Goal: Find specific fact: Find contact information

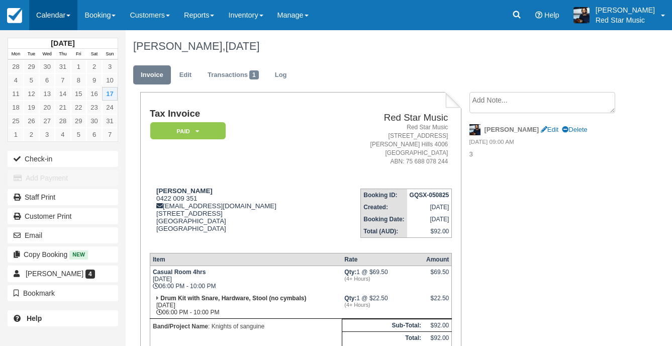
drag, startPoint x: 51, startPoint y: 5, endPoint x: 52, endPoint y: 18, distance: 12.7
click at [51, 5] on link "Calendar" at bounding box center [53, 15] width 48 height 30
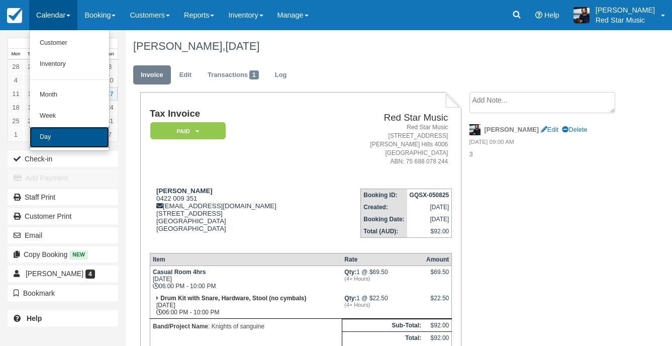
click at [56, 135] on link "Day" at bounding box center [69, 137] width 79 height 21
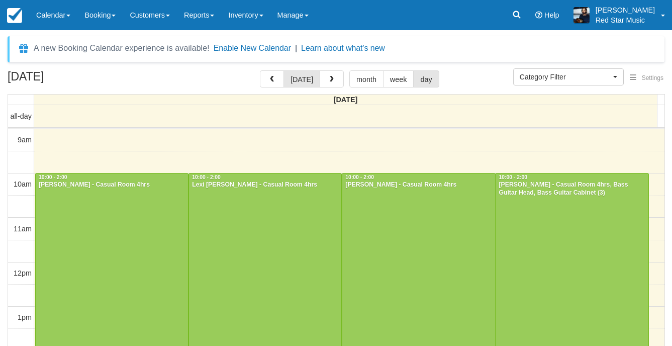
select select
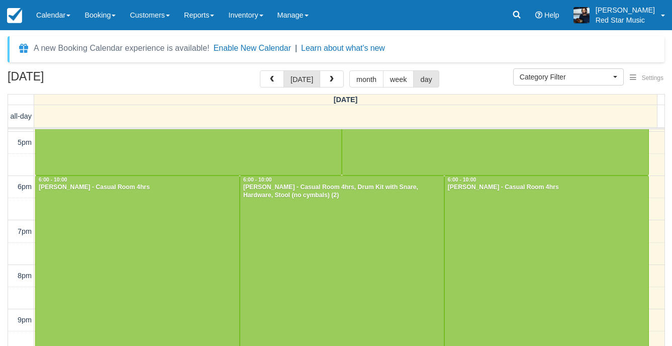
scroll to position [370, 0]
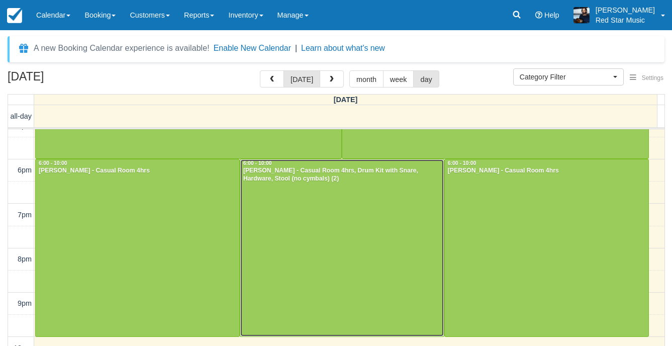
click at [331, 254] on div at bounding box center [342, 247] width 204 height 177
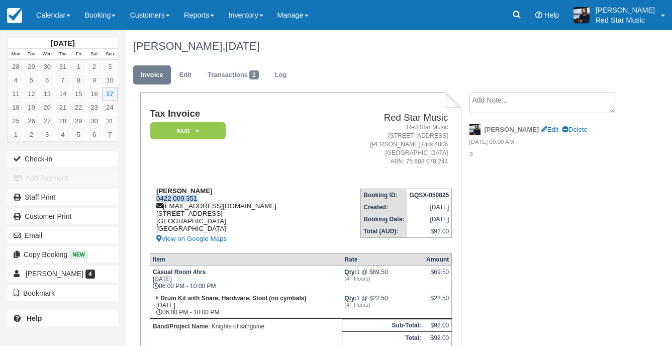
drag, startPoint x: 199, startPoint y: 199, endPoint x: 156, endPoint y: 196, distance: 42.3
click at [156, 196] on div "[PERSON_NAME] 0422 009 351 [EMAIL_ADDRESS][DOMAIN_NAME] [STREET_ADDRESS] View o…" at bounding box center [237, 216] width 175 height 58
copy div "0422 009 351"
drag, startPoint x: 53, startPoint y: 17, endPoint x: 53, endPoint y: 36, distance: 18.6
click at [53, 17] on link "Calendar" at bounding box center [53, 15] width 48 height 30
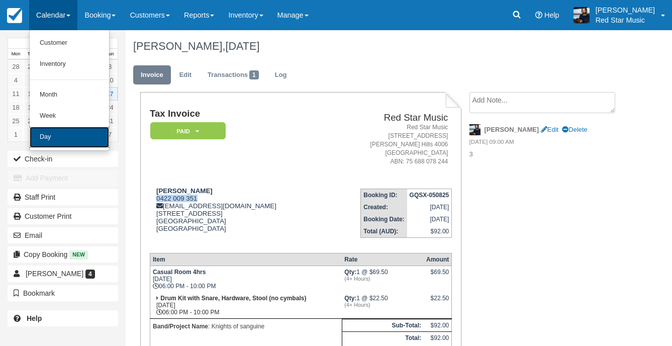
click at [56, 137] on link "Day" at bounding box center [69, 137] width 79 height 21
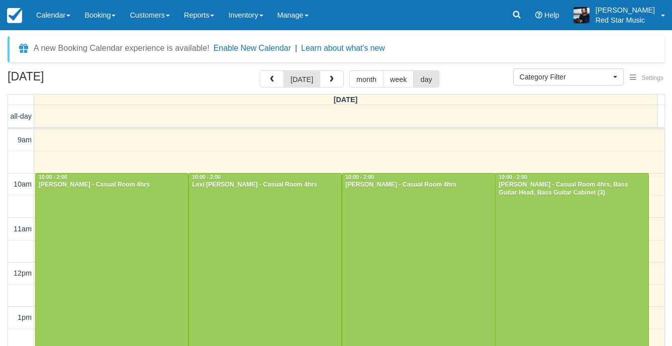
select select
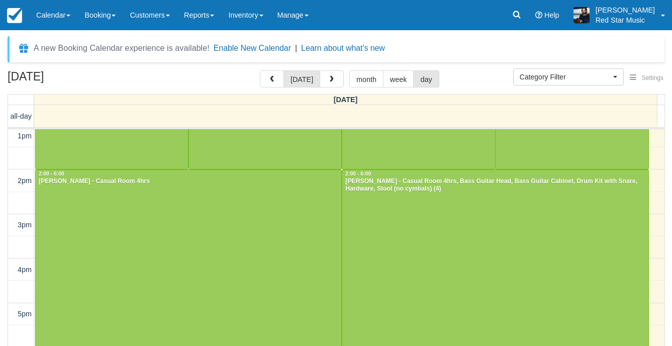
scroll to position [361, 0]
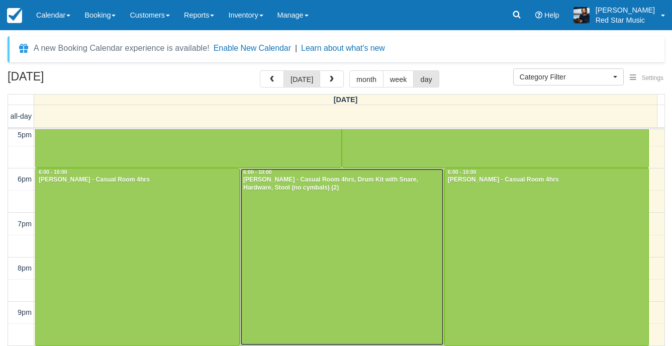
click at [362, 204] on div at bounding box center [342, 256] width 204 height 177
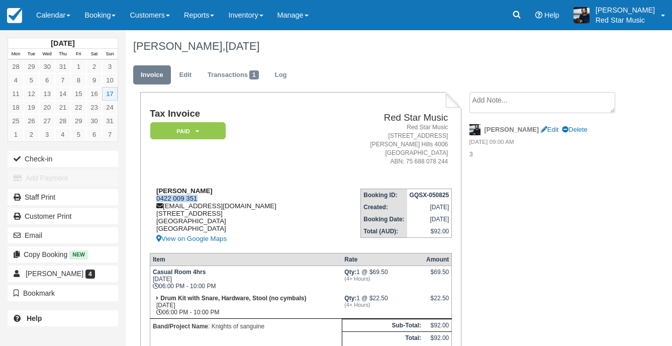
drag, startPoint x: 197, startPoint y: 200, endPoint x: 156, endPoint y: 200, distance: 40.2
click at [156, 200] on div "[PERSON_NAME] 0422 009 351 [EMAIL_ADDRESS][DOMAIN_NAME] [STREET_ADDRESS] View o…" at bounding box center [237, 216] width 175 height 58
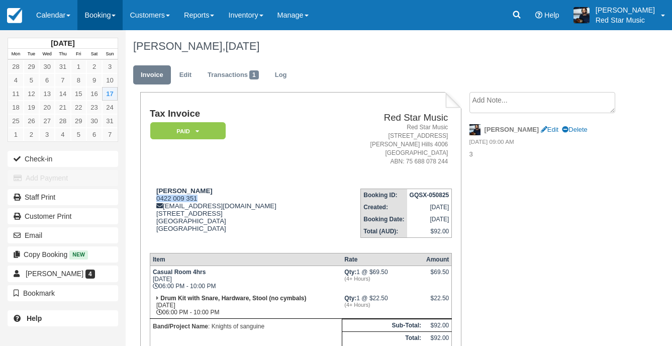
copy div "0422 009 351"
